Goal: Information Seeking & Learning: Learn about a topic

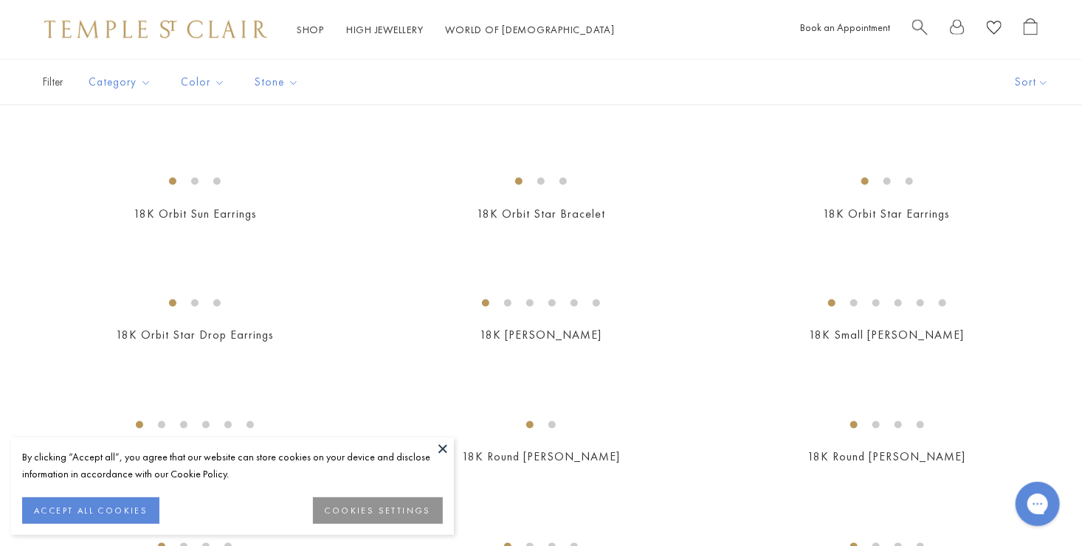
scroll to position [1135, 0]
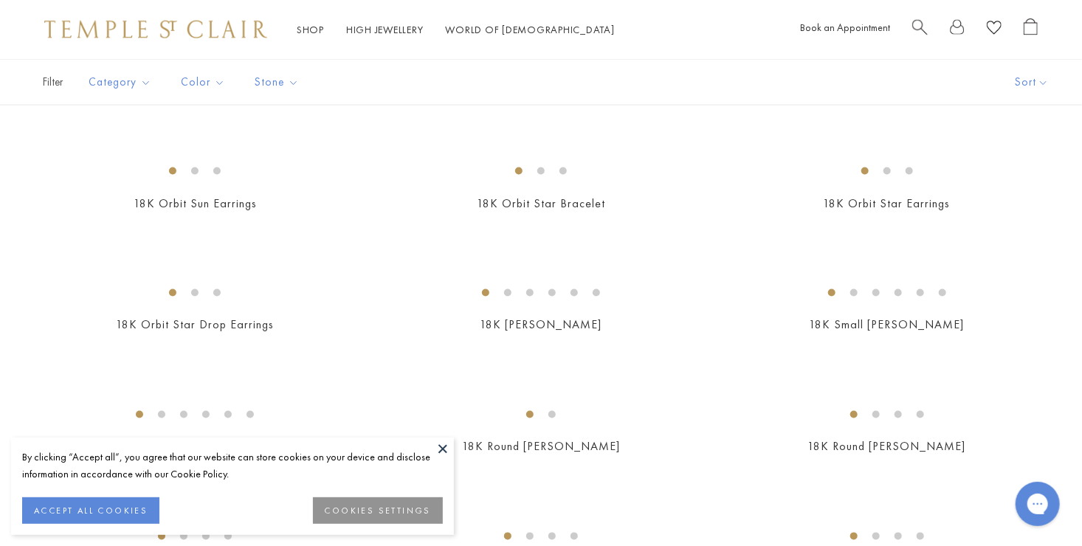
click at [431, 461] on div "By clicking “Accept all”, you agree that our website can store cookies on your …" at bounding box center [232, 466] width 421 height 34
click at [419, 452] on div "By clicking “Accept all”, you agree that our website can store cookies on your …" at bounding box center [232, 466] width 421 height 34
click at [432, 446] on button at bounding box center [443, 449] width 22 height 22
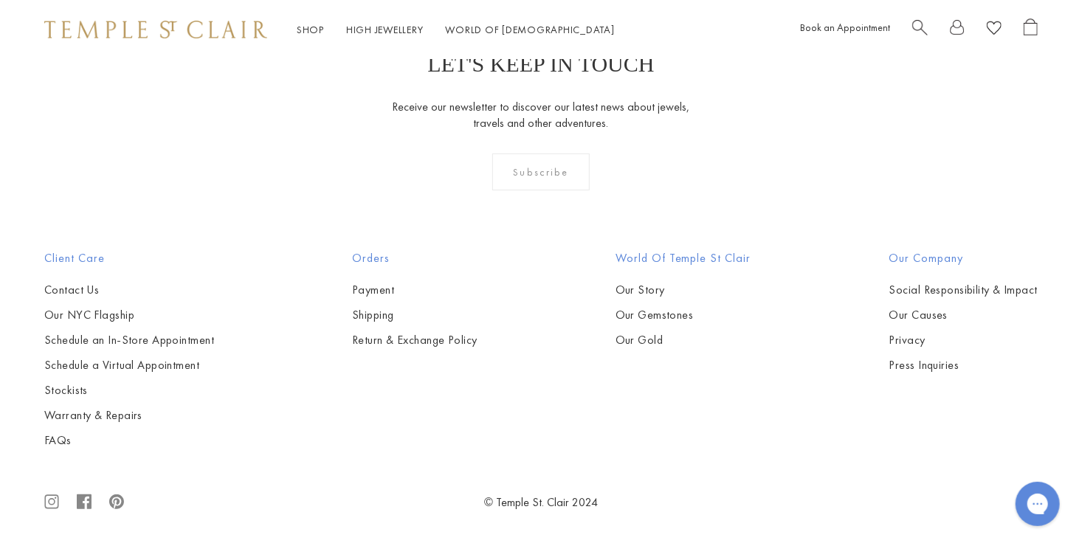
scroll to position [3259, 0]
click at [0, 0] on img at bounding box center [0, 0] width 0 height 0
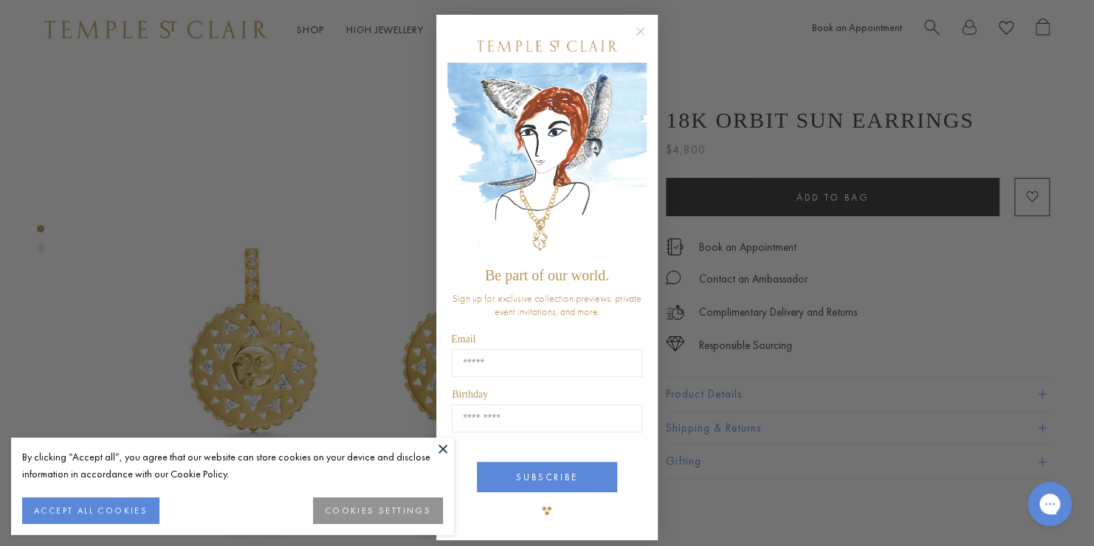
click at [625, 50] on div "POPUP Form" at bounding box center [546, 46] width 199 height 33
click at [632, 26] on circle "Close dialog" at bounding box center [641, 32] width 18 height 18
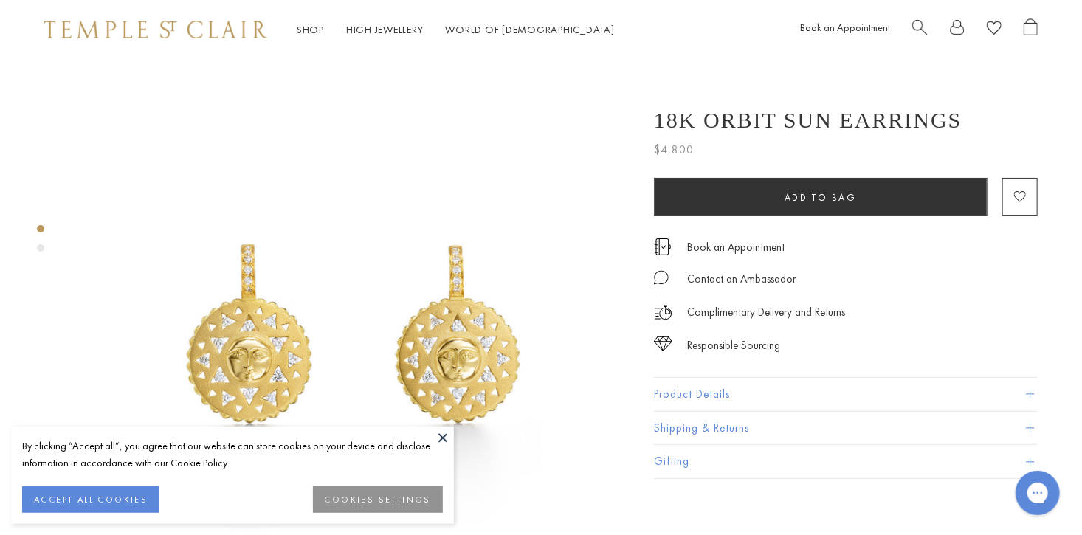
click at [393, 461] on div "By clicking “Accept all”, you agree that our website can store cookies on your …" at bounding box center [232, 455] width 421 height 34
click at [443, 437] on button at bounding box center [443, 438] width 22 height 22
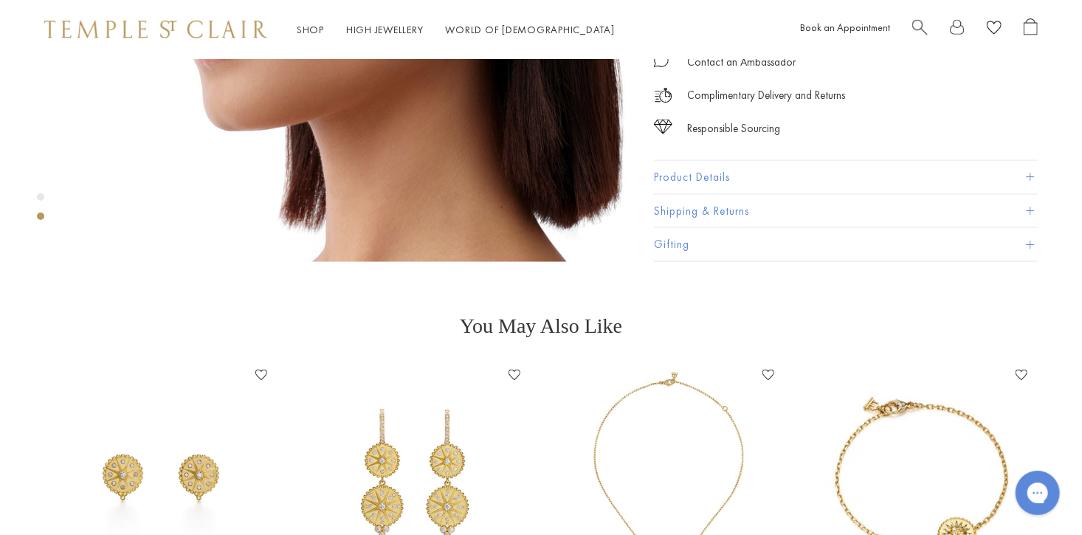
scroll to position [937, 0]
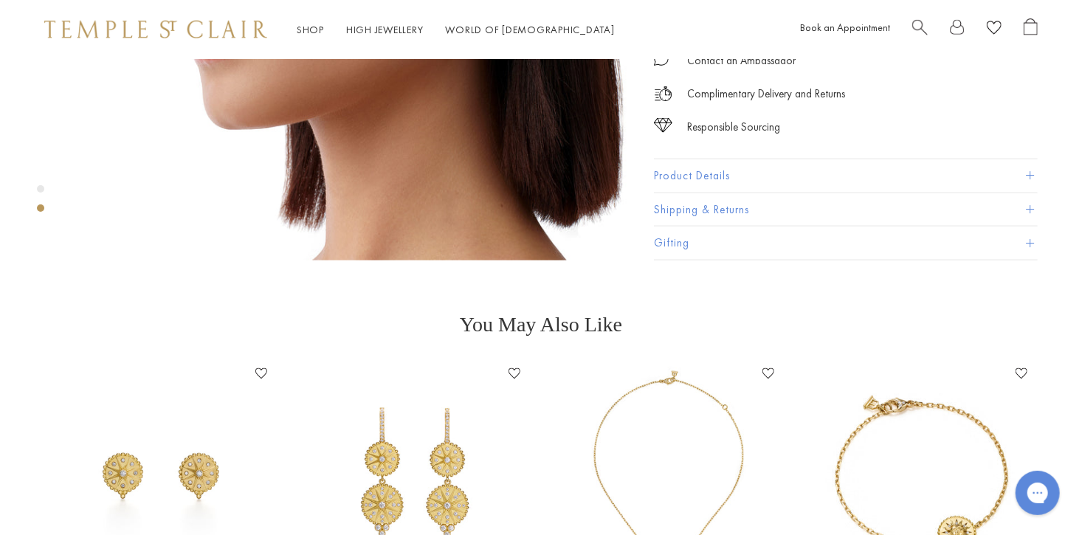
click at [364, 435] on img at bounding box center [415, 474] width 224 height 224
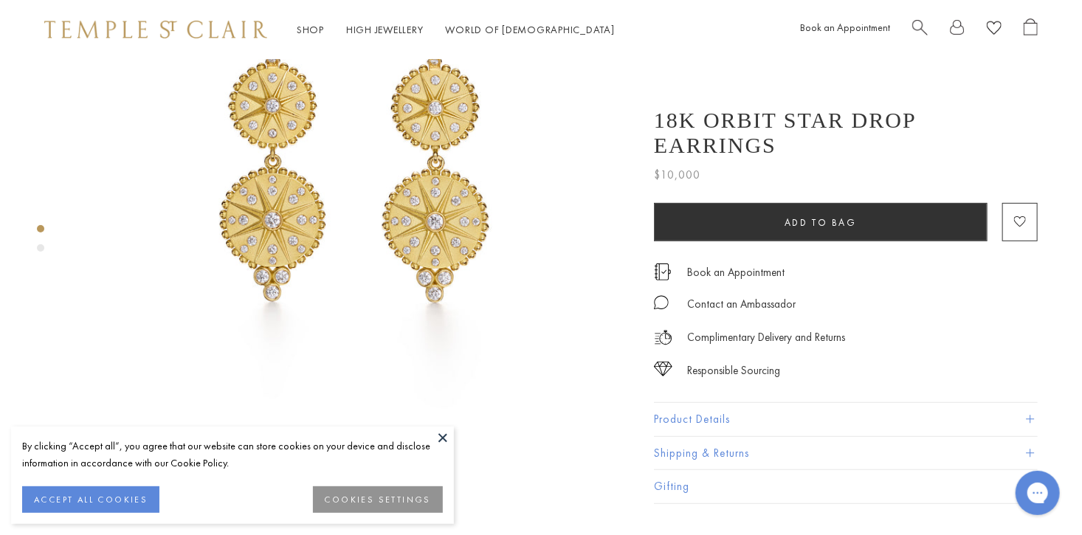
scroll to position [197, 0]
click at [425, 440] on div "By clicking “Accept all”, you agree that our website can store cookies on your …" at bounding box center [232, 455] width 421 height 34
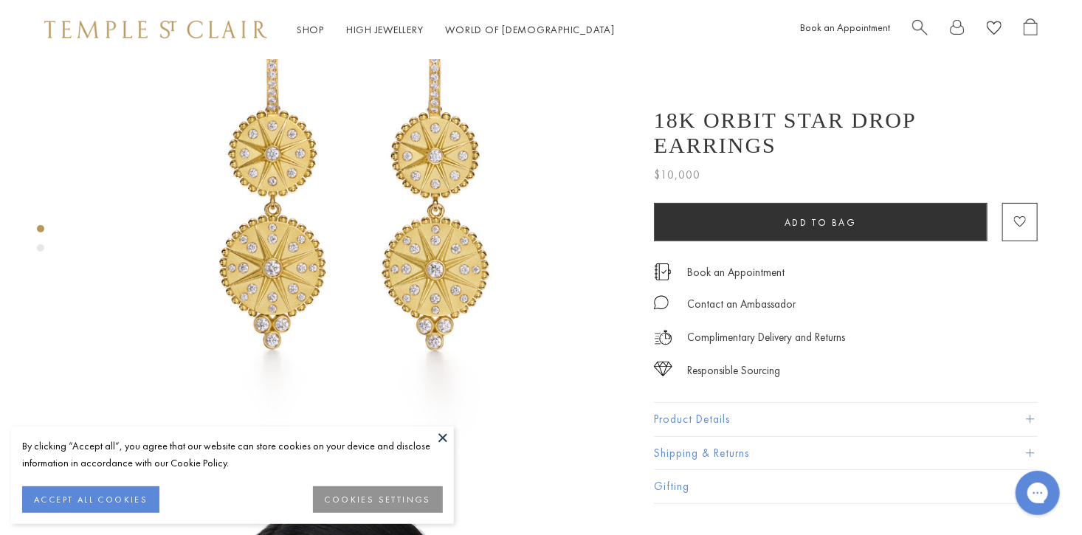
scroll to position [154, 0]
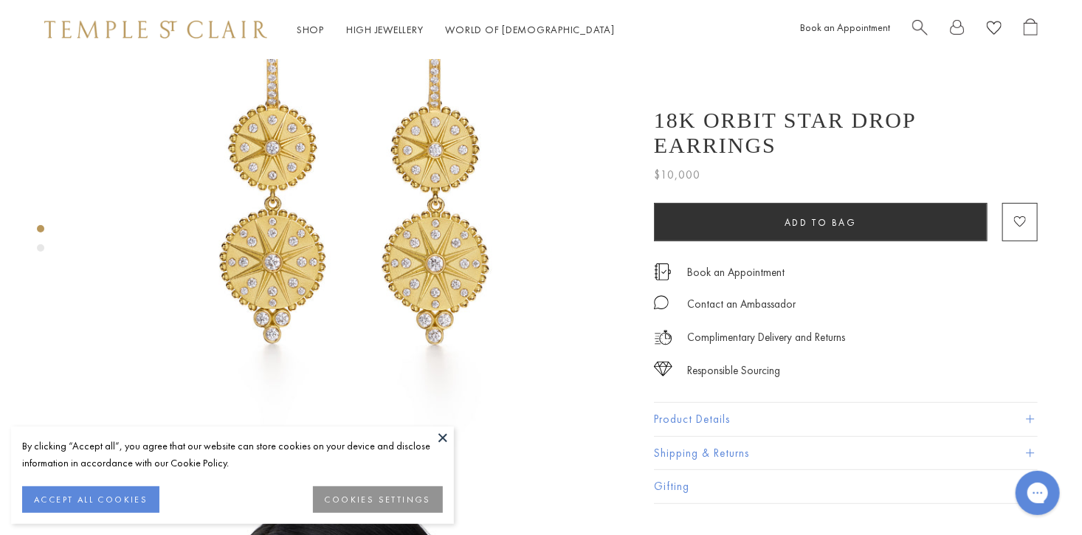
click at [434, 449] on div "By clicking “Accept all”, you agree that our website can store cookies on your …" at bounding box center [232, 455] width 421 height 34
click at [432, 441] on button at bounding box center [443, 438] width 22 height 22
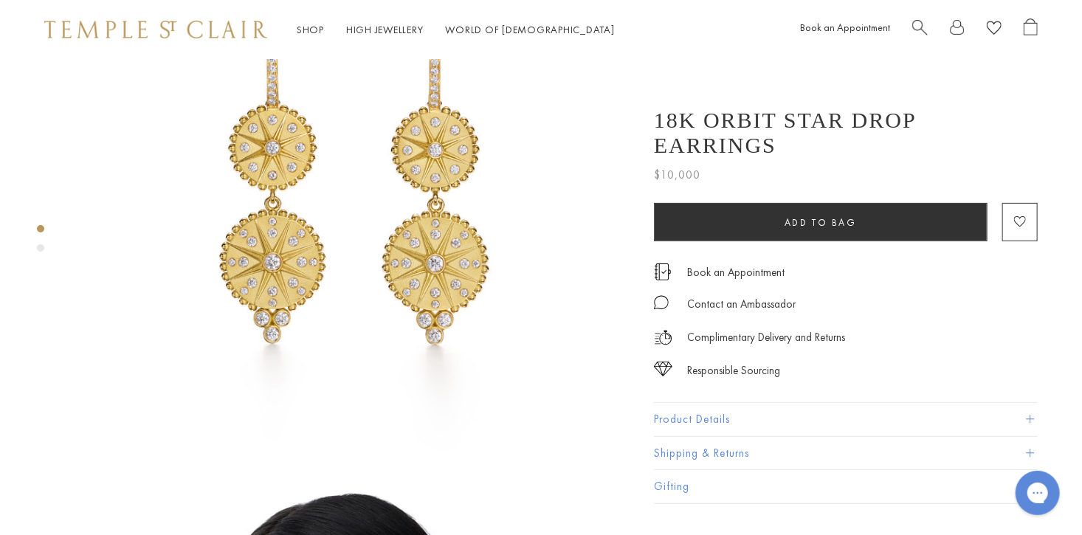
click at [433, 432] on img at bounding box center [353, 185] width 558 height 558
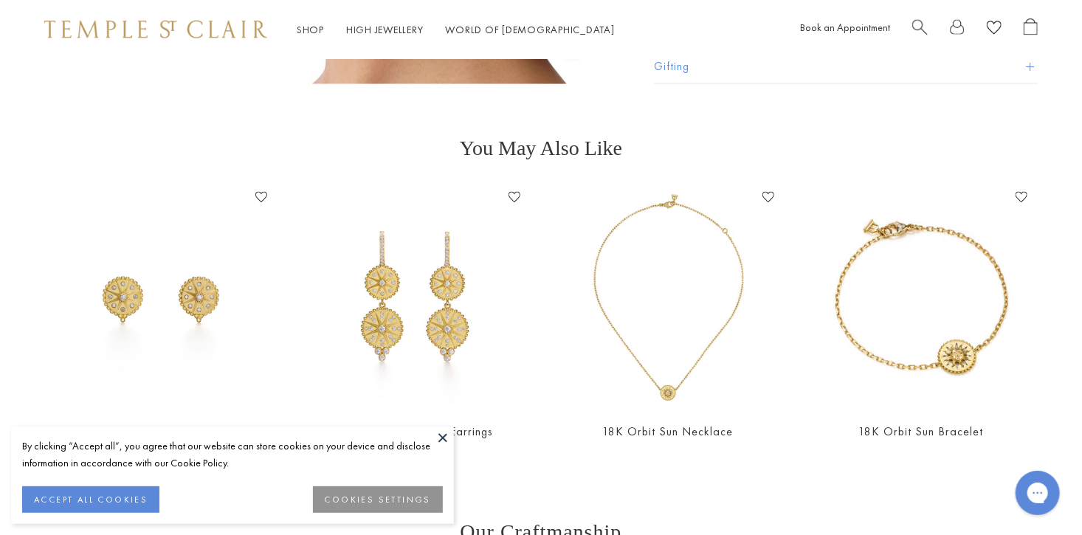
scroll to position [1110, 0]
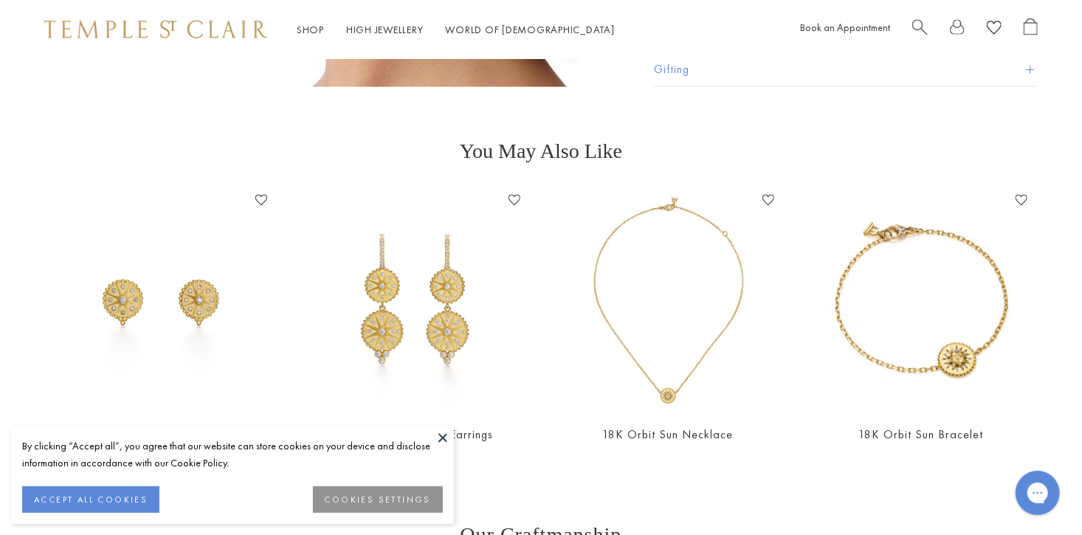
click at [81, 292] on img at bounding box center [161, 301] width 224 height 224
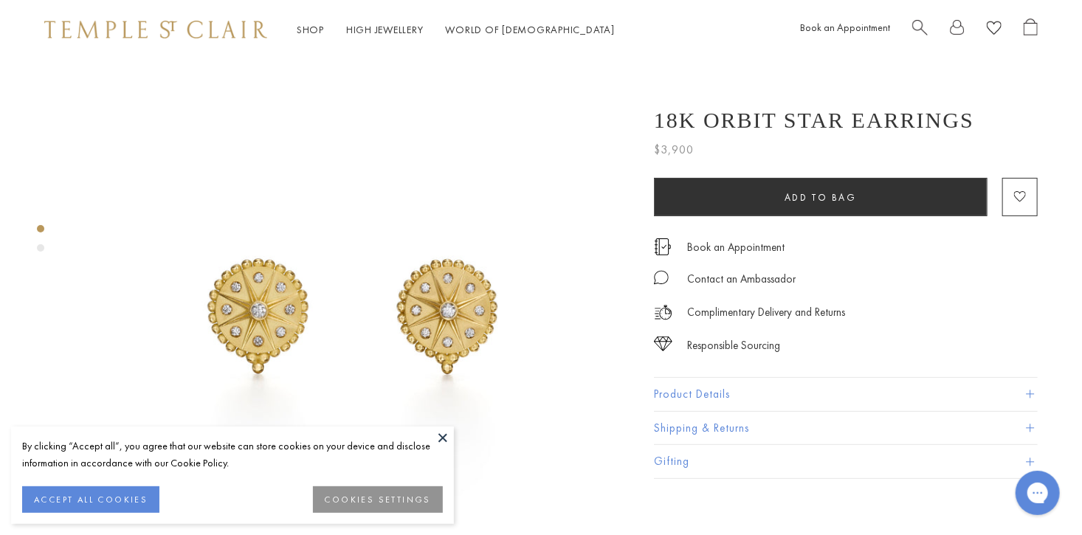
scroll to position [30, 0]
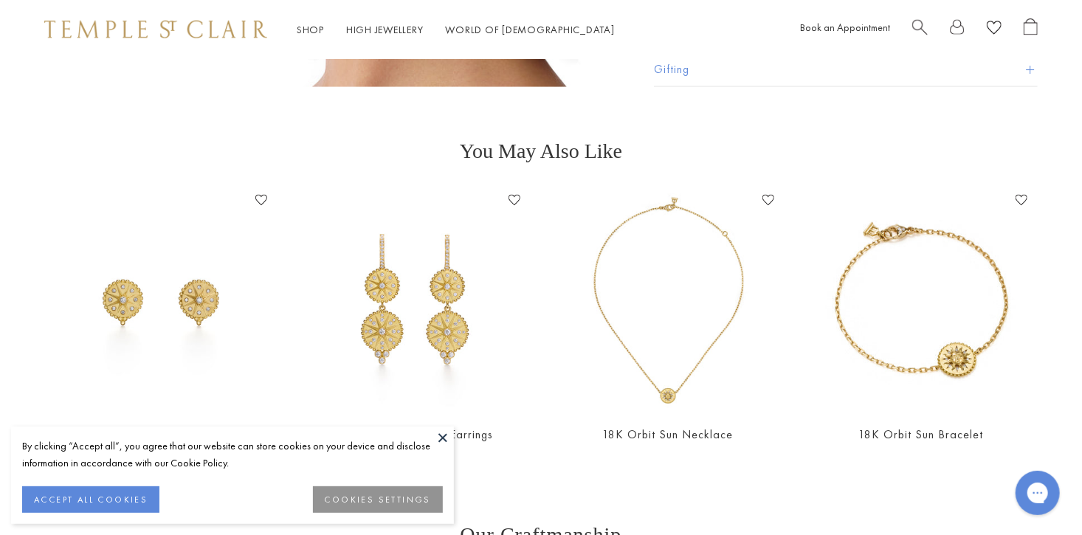
click at [354, 335] on img at bounding box center [415, 301] width 224 height 224
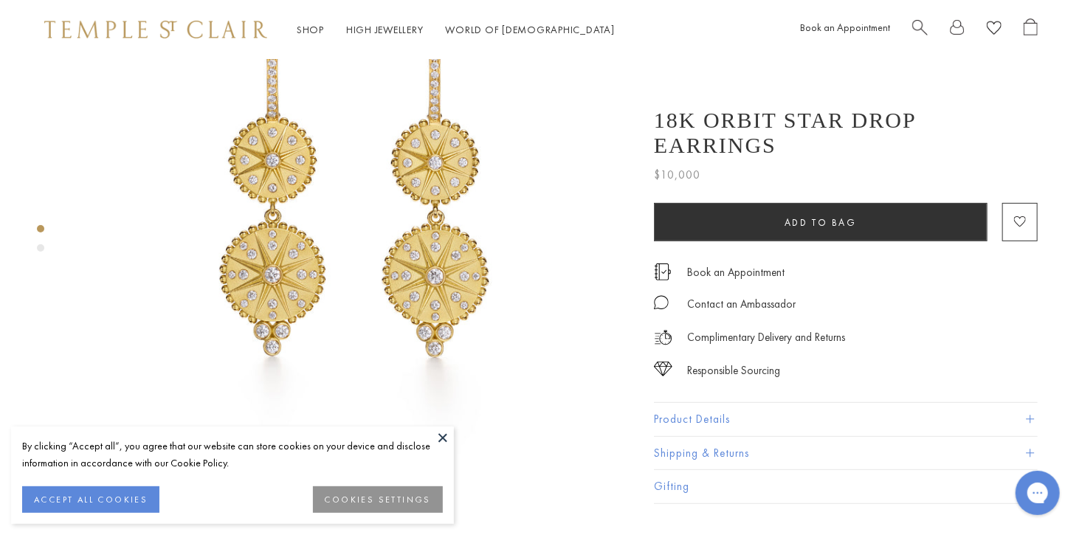
scroll to position [142, 0]
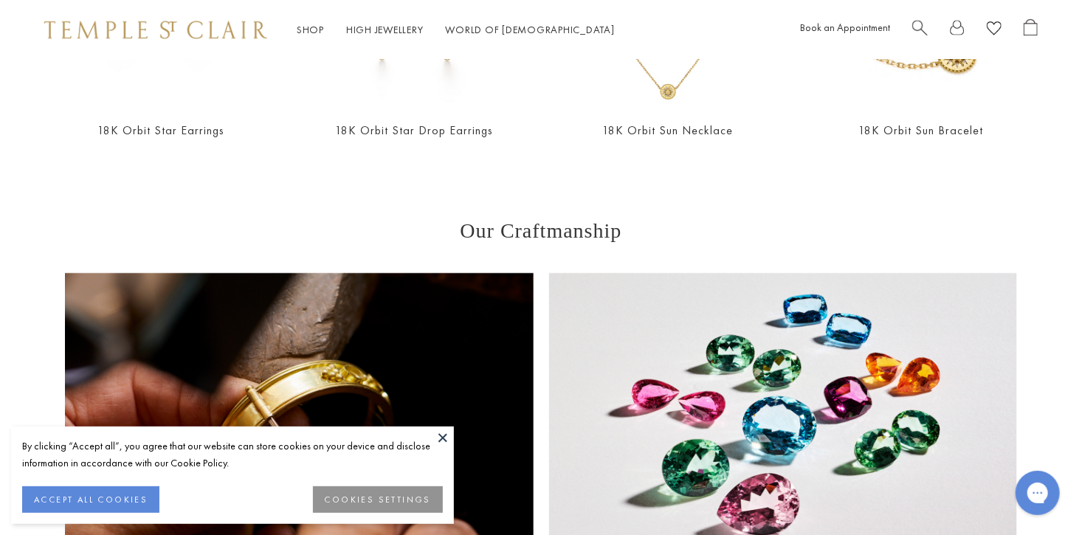
scroll to position [1416, 0]
click at [434, 430] on button at bounding box center [443, 438] width 22 height 22
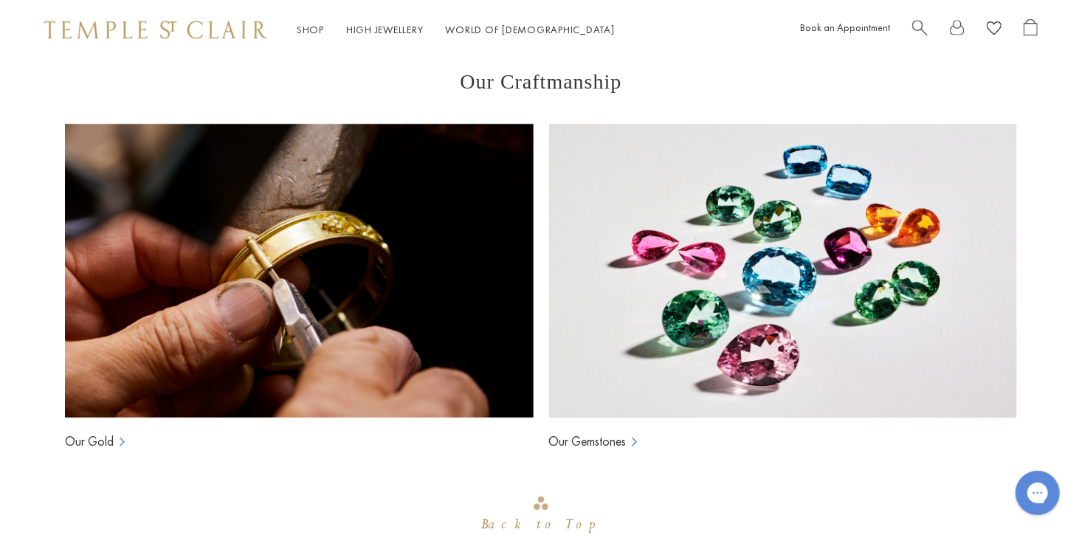
scroll to position [1544, 0]
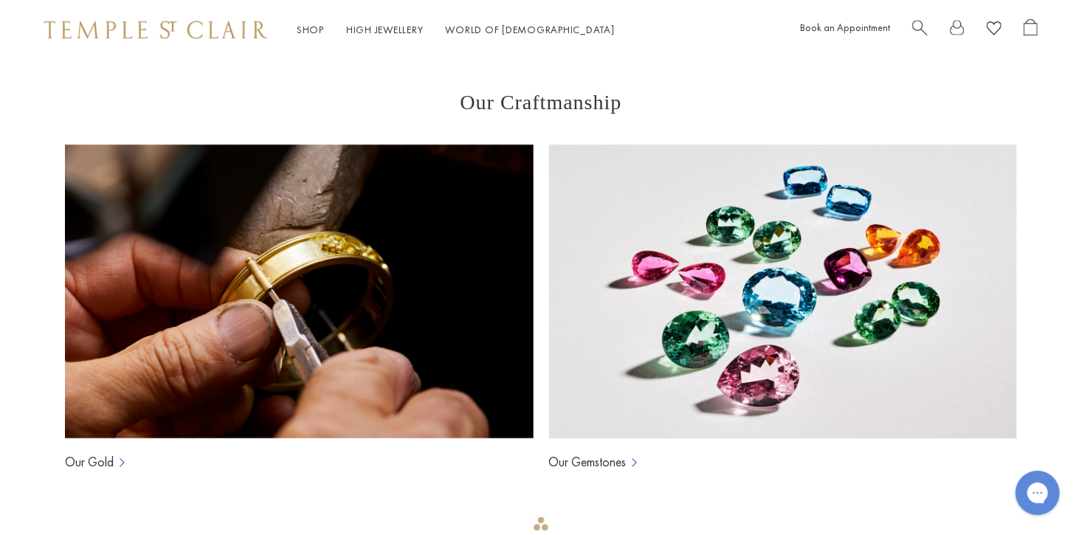
click at [624, 453] on link "Our Gemstones" at bounding box center [587, 462] width 78 height 18
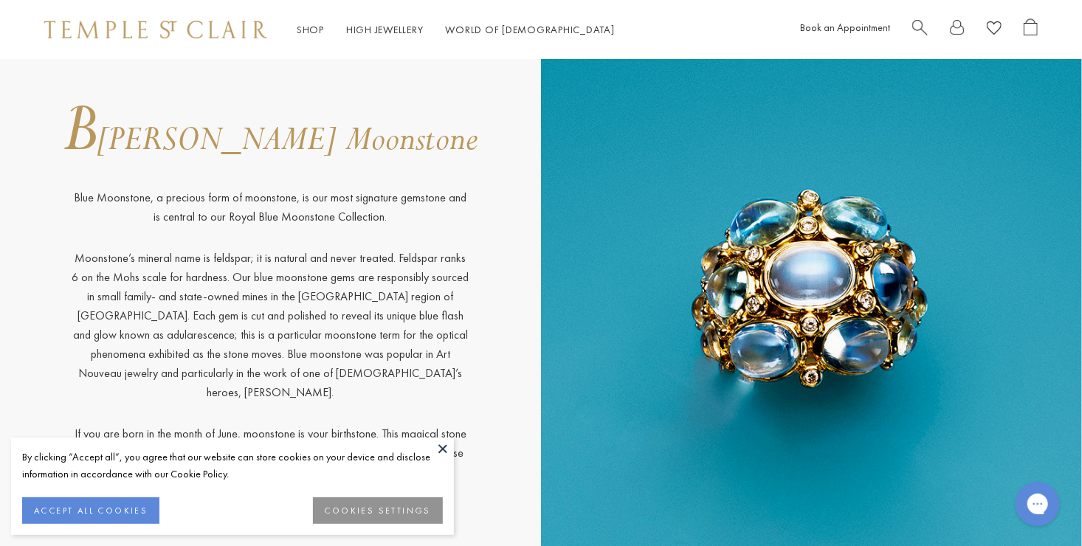
scroll to position [2420, 0]
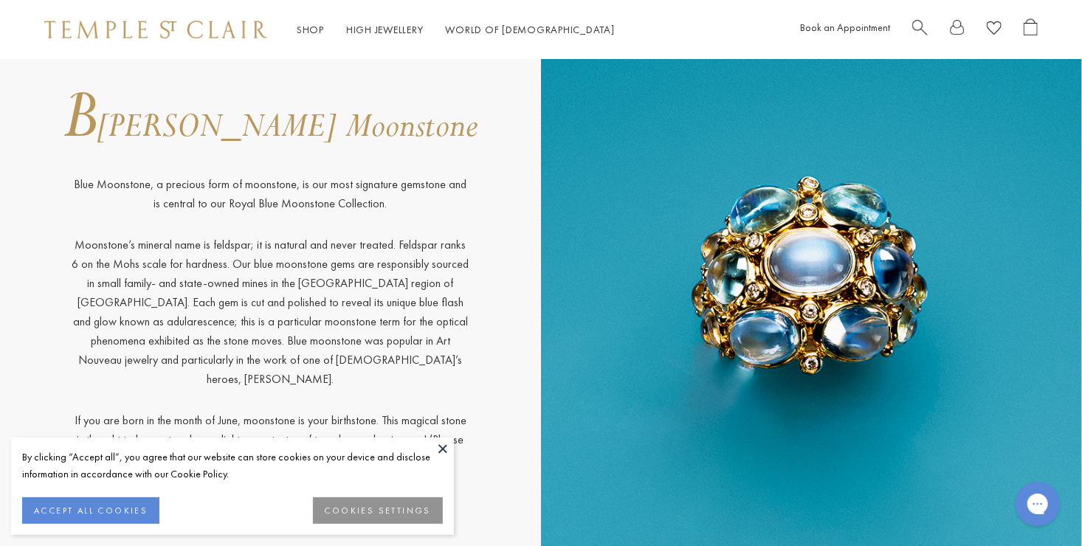
click at [77, 411] on p "If you are born in the month of June, moonstone is your birthstone. This magica…" at bounding box center [271, 449] width 399 height 77
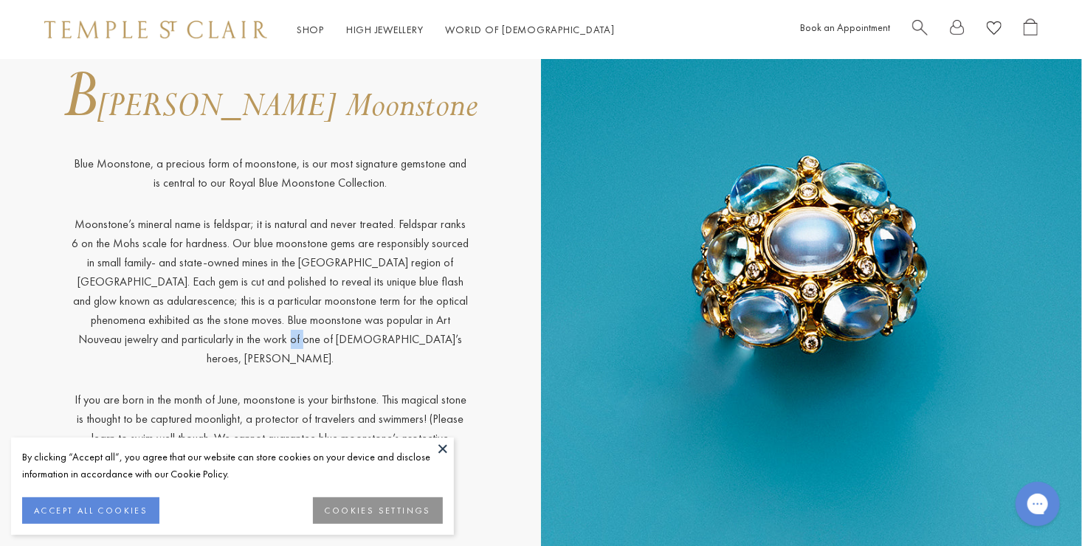
scroll to position [2450, 0]
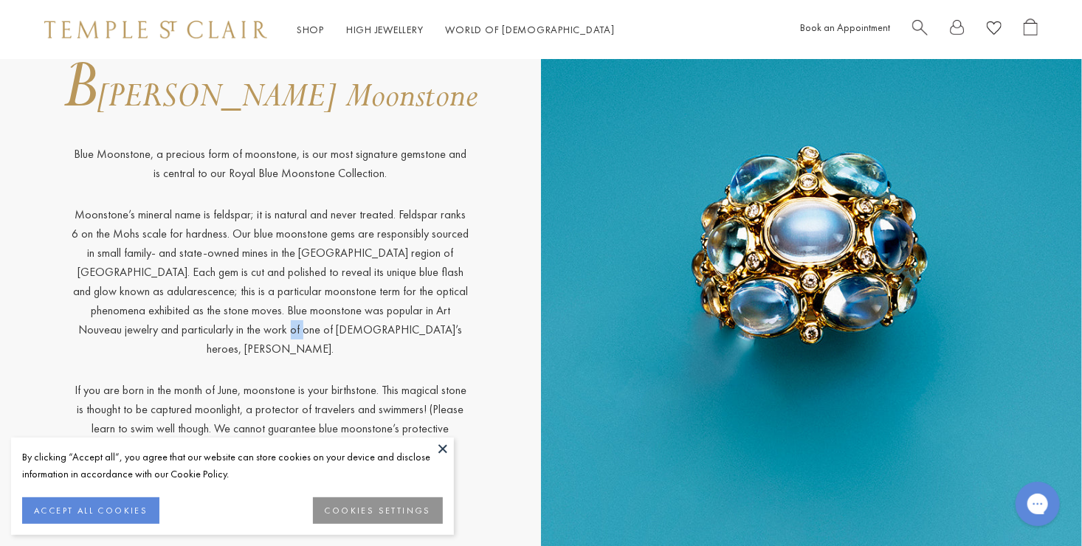
click at [26, 137] on div "B [PERSON_NAME] Moonstone Blue Moonstone, a precious form of moonstone, is our …" at bounding box center [270, 263] width 541 height 570
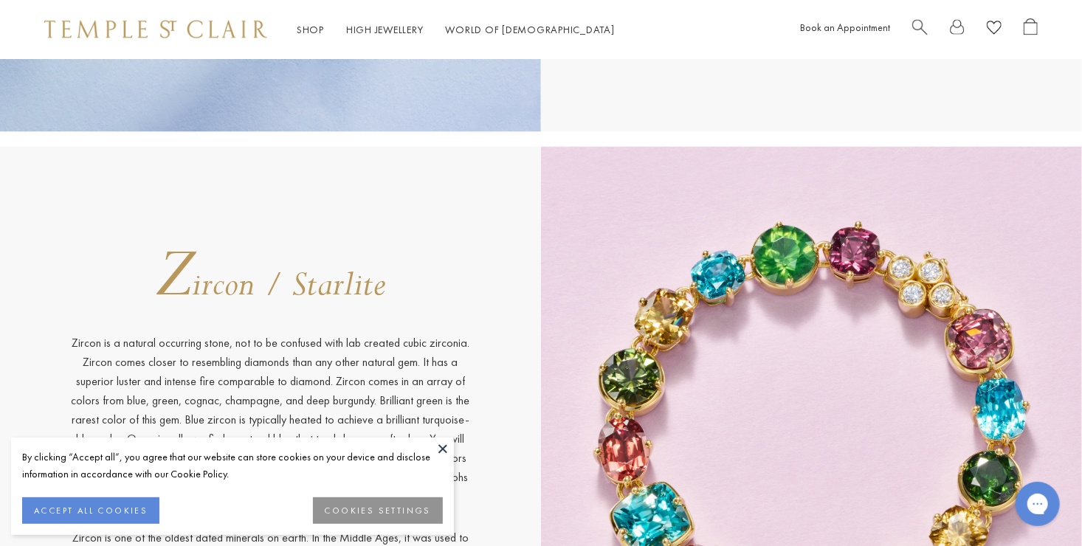
scroll to position [17490, 0]
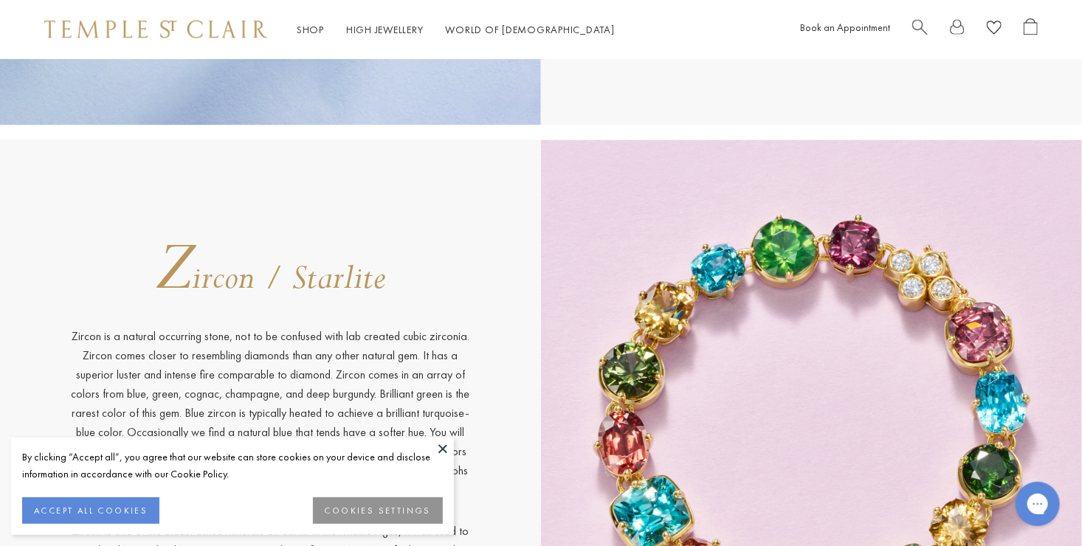
click at [34, 335] on div "Z ircon / Starlite Zircon is a natural occurring stone, not to be confused with…" at bounding box center [270, 425] width 541 height 570
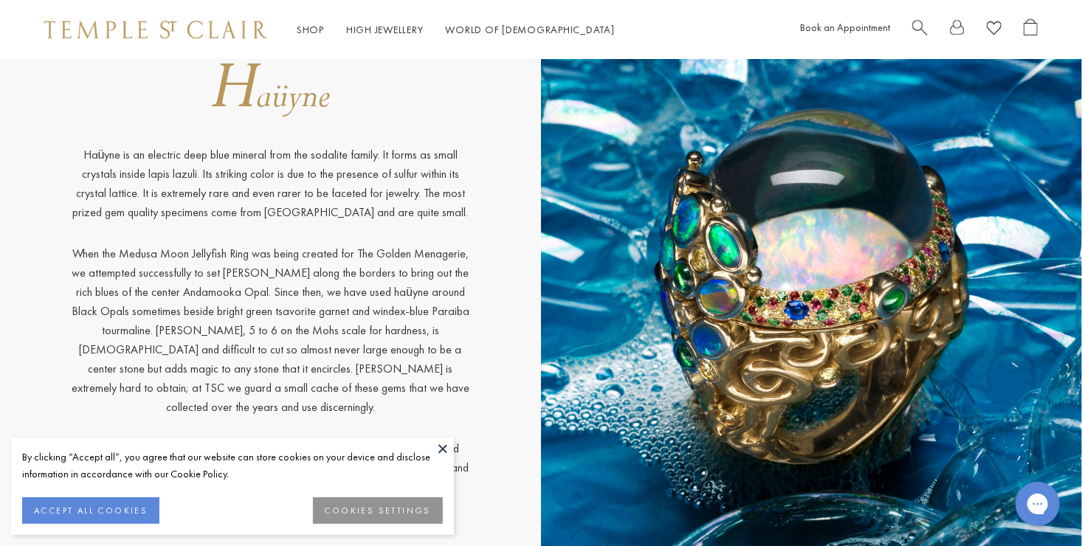
scroll to position [4764, 0]
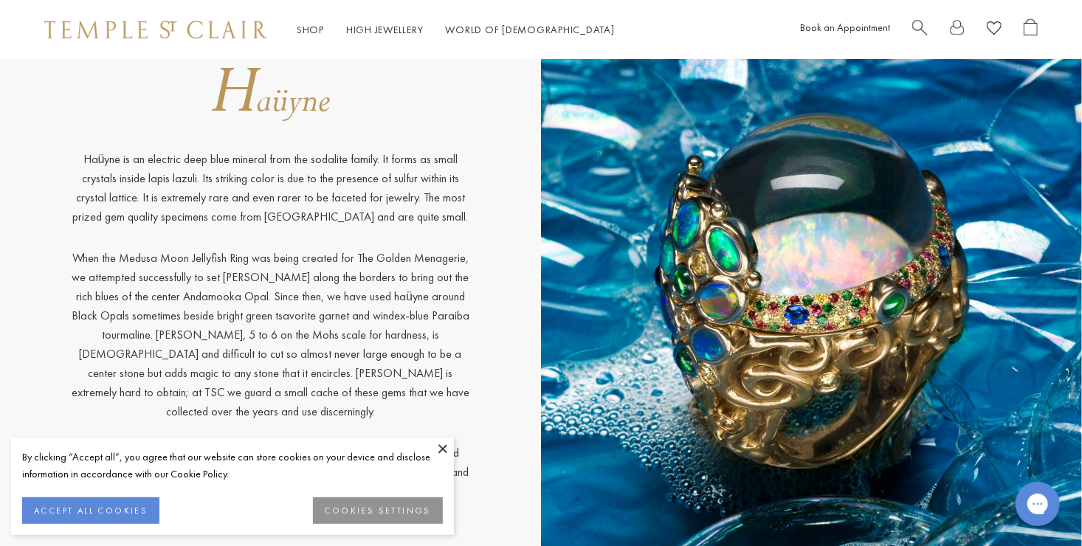
click at [690, 289] on img at bounding box center [811, 287] width 541 height 570
click at [706, 309] on img at bounding box center [811, 287] width 541 height 570
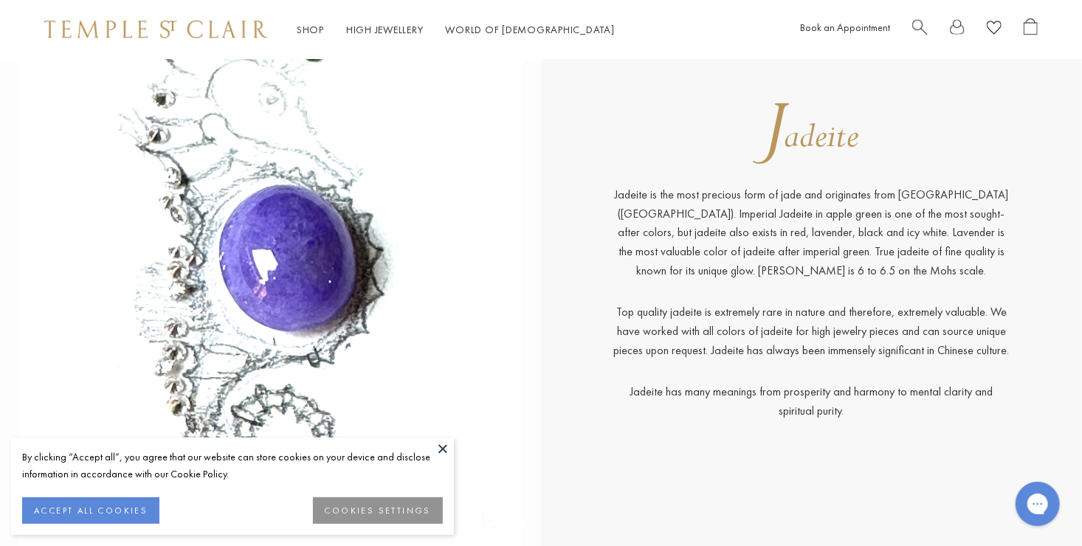
scroll to position [6541, 0]
